Goal: Task Accomplishment & Management: Use online tool/utility

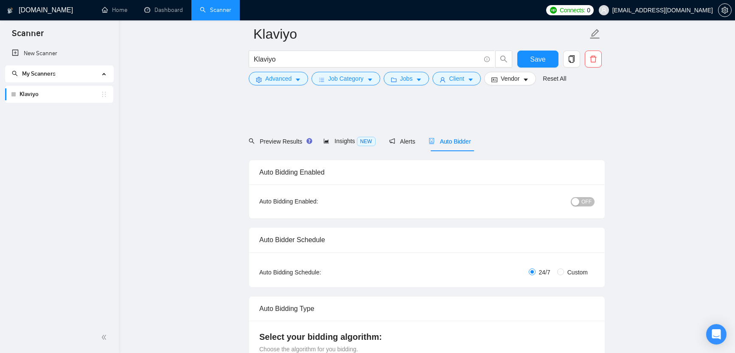
scroll to position [718, 0]
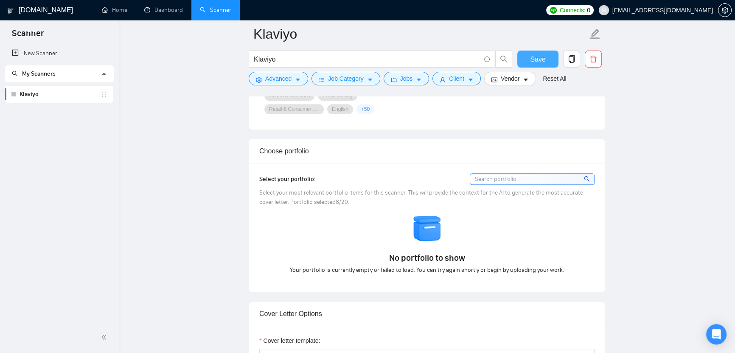
click at [533, 59] on span "Save" at bounding box center [537, 59] width 15 height 11
click at [166, 12] on link "Dashboard" at bounding box center [163, 9] width 39 height 7
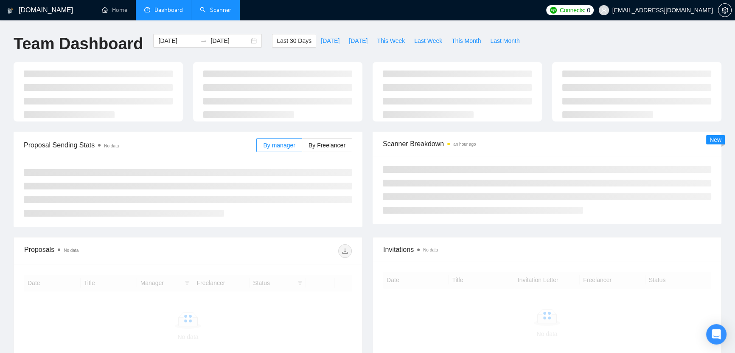
click at [208, 6] on link "Scanner" at bounding box center [215, 9] width 31 height 7
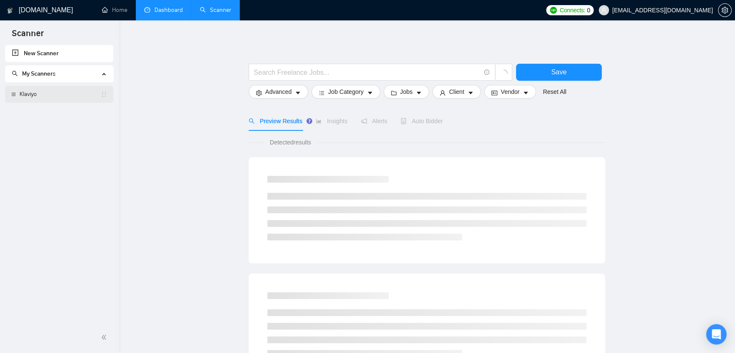
click at [44, 98] on link "Klaviyo" at bounding box center [60, 94] width 81 height 17
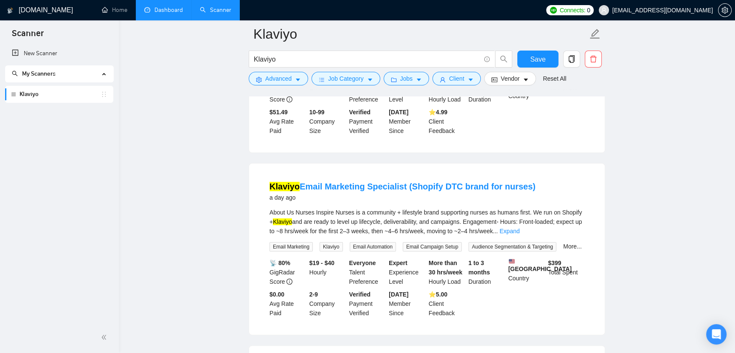
scroll to position [388, 0]
